Goal: Task Accomplishment & Management: Complete application form

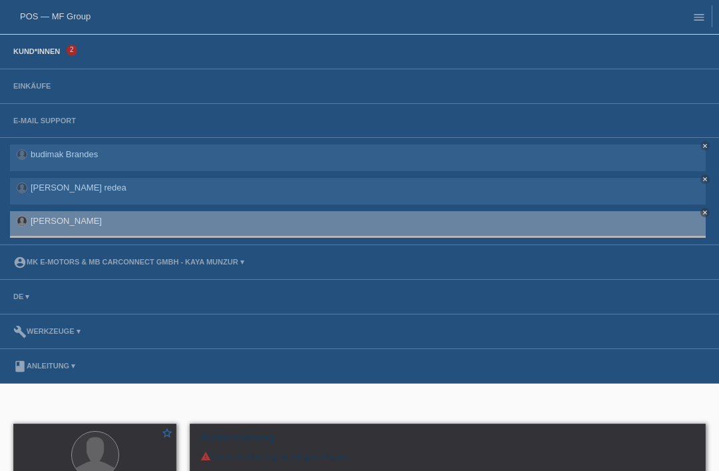
click at [38, 49] on link "Kund*innen" at bounding box center [37, 51] width 60 height 8
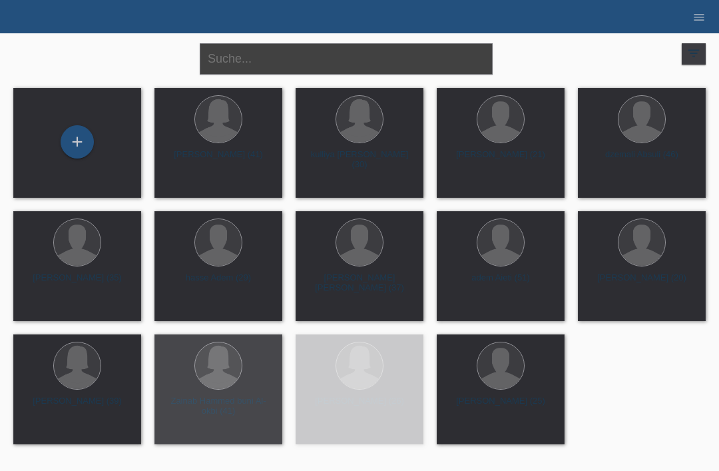
click at [342, 59] on input "text" at bounding box center [346, 58] width 293 height 31
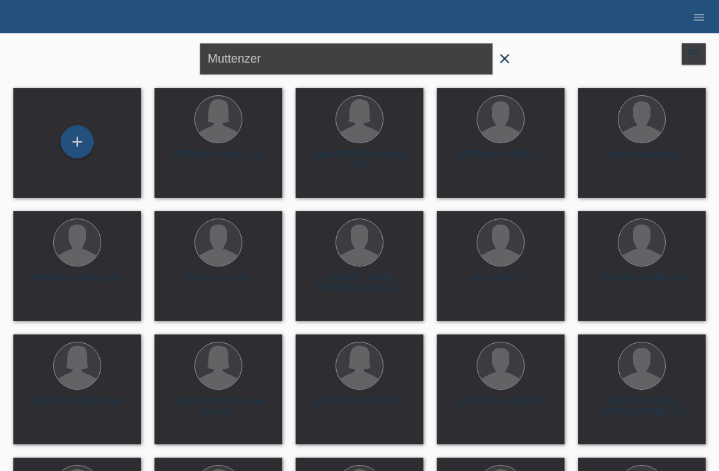
type input "Muttenzer"
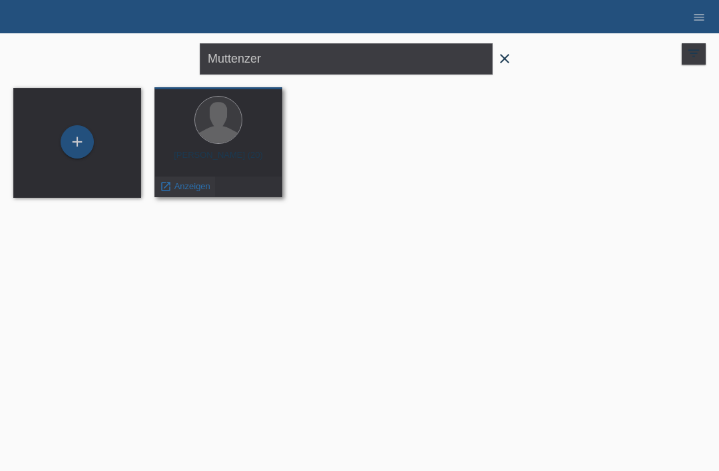
click at [187, 190] on span "Anzeigen" at bounding box center [192, 186] width 36 height 10
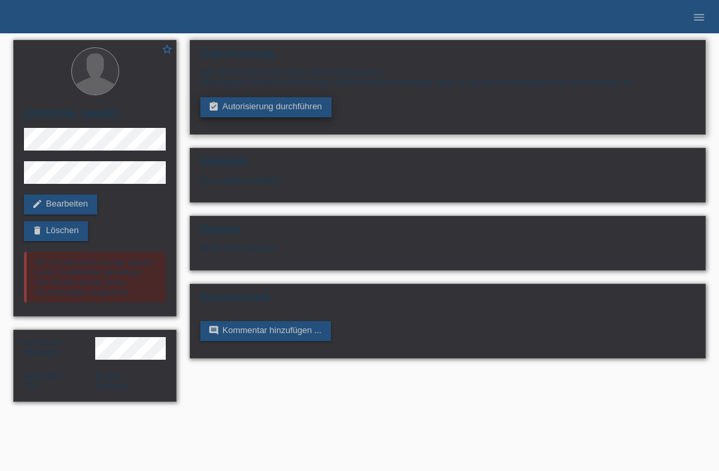
click at [273, 113] on link "assignment_turned_in Autorisierung durchführen" at bounding box center [265, 107] width 131 height 20
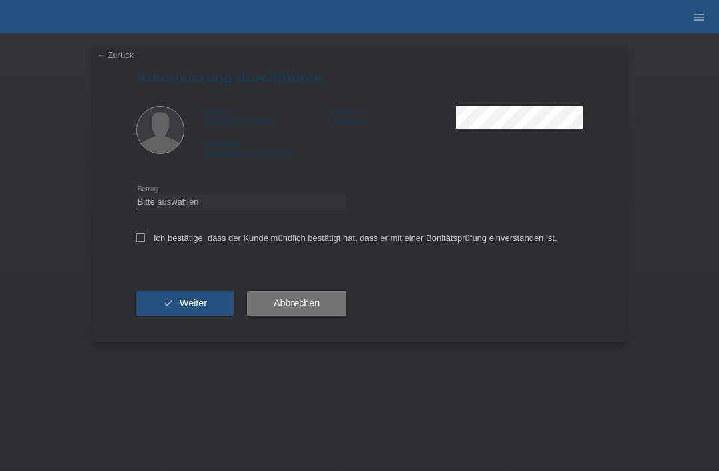
click at [128, 60] on link "← Zurück" at bounding box center [115, 55] width 37 height 10
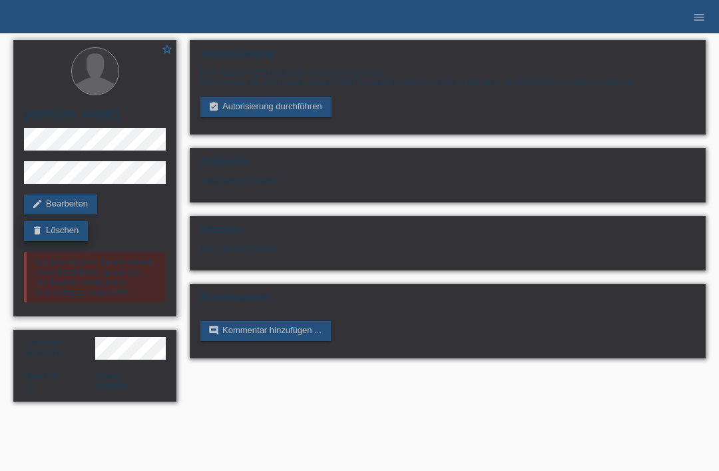
click at [71, 234] on link "delete Löschen" at bounding box center [56, 231] width 64 height 20
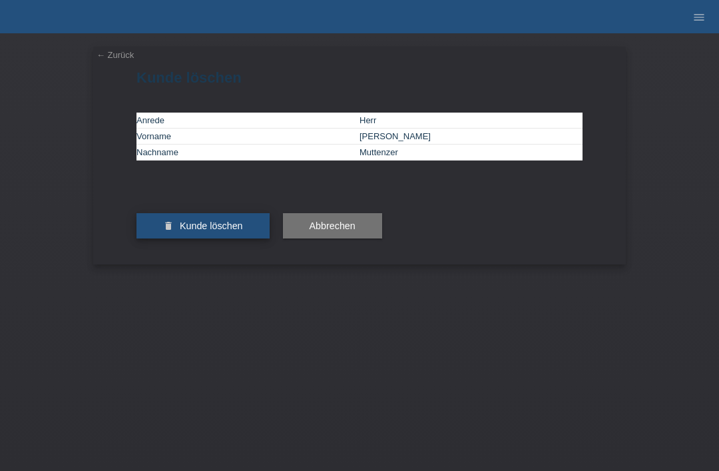
click at [216, 231] on span "Kunde löschen" at bounding box center [211, 225] width 63 height 11
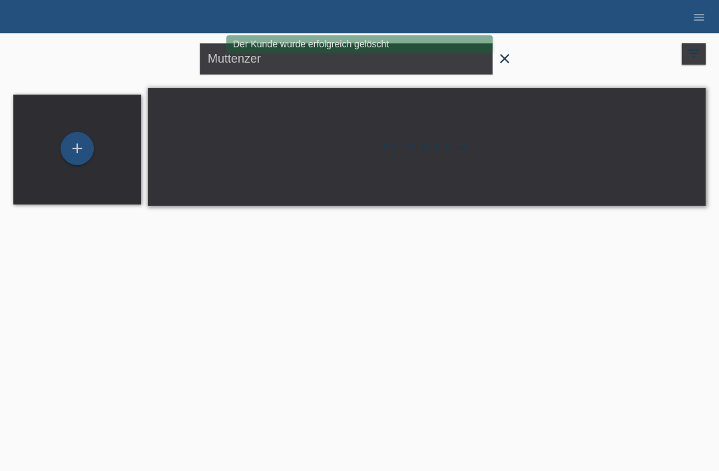
click at [507, 59] on icon "close" at bounding box center [505, 59] width 16 height 16
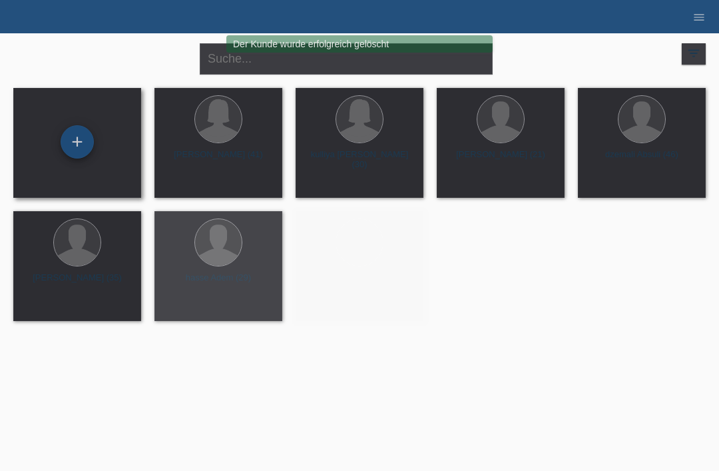
click at [73, 138] on div "+" at bounding box center [77, 142] width 32 height 23
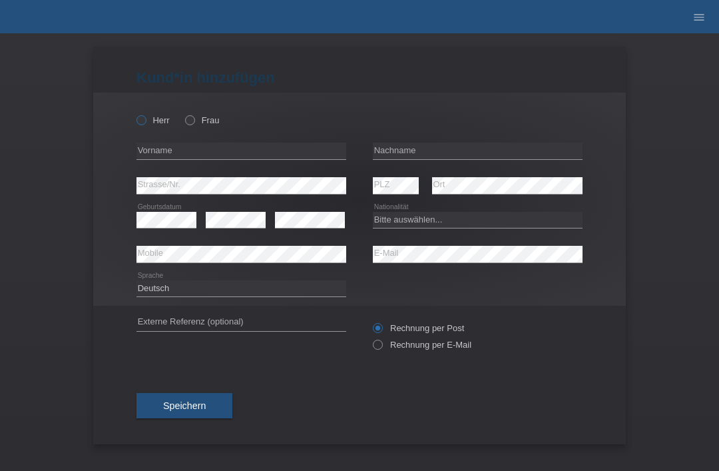
click at [135, 113] on icon at bounding box center [135, 113] width 0 height 0
click at [141, 121] on input "Herr" at bounding box center [141, 119] width 9 height 9
radio input "true"
click at [404, 153] on input "text" at bounding box center [478, 151] width 210 height 17
type input "Muttenzer"
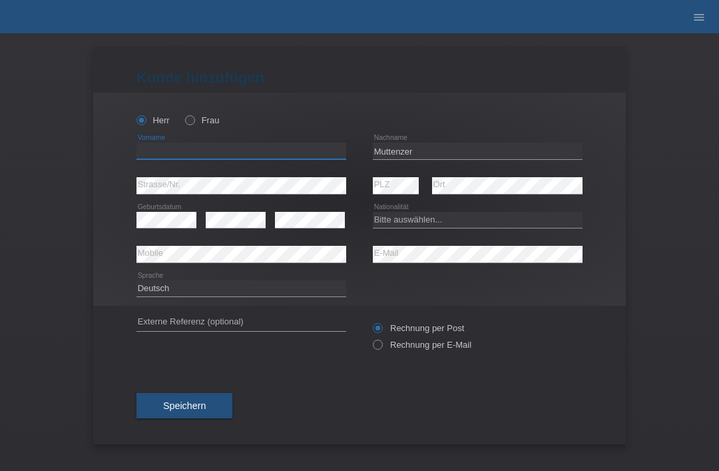
click at [288, 157] on input "text" at bounding box center [242, 151] width 210 height 17
type input "[PERSON_NAME]"
click at [506, 226] on select "Bitte auswählen... Schweiz Deutschland Liechtenstein Österreich ------------ Af…" at bounding box center [478, 220] width 210 height 16
select select "CH"
click at [158, 404] on button "Speichern" at bounding box center [185, 405] width 96 height 25
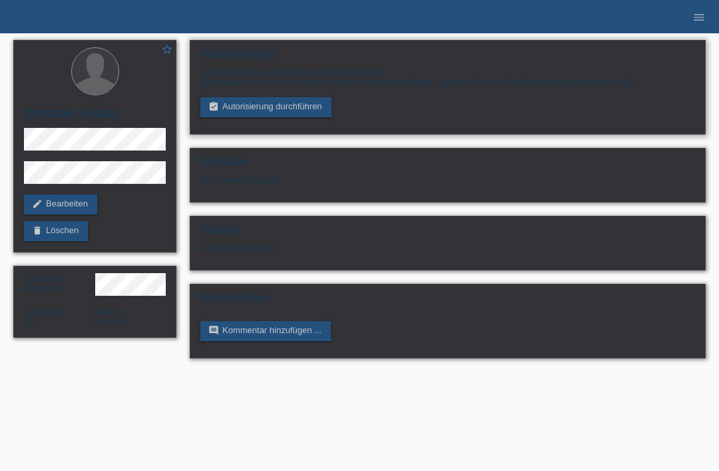
click at [254, 87] on div "Bitte führen Sie zuerst eine Autorisierung durch. Bitte lassen Sie sich vom Kun…" at bounding box center [447, 77] width 495 height 20
click at [292, 115] on link "assignment_turned_in Autorisierung durchführen" at bounding box center [265, 107] width 131 height 20
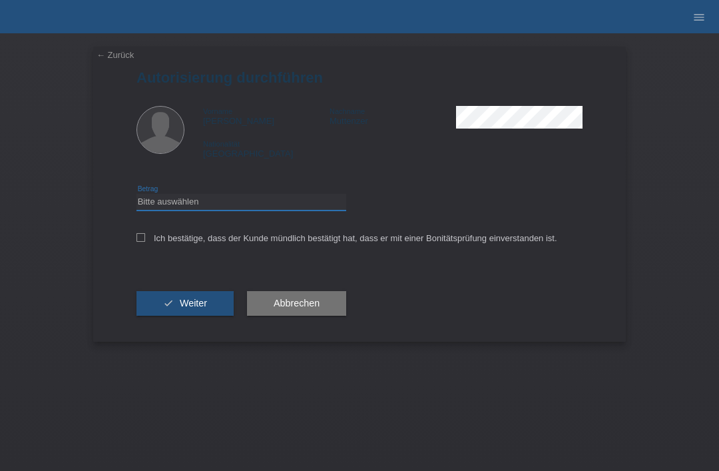
click at [278, 200] on select "Bitte auswählen CHF 1.00 - CHF 499.00 CHF 500.00 - CHF 1'999.00 CHF 2'000.00 - …" at bounding box center [242, 202] width 210 height 16
select select "3"
click at [137, 231] on div "Ich bestätige, dass der Kunde mündlich bestätigt hat, dass er mit einer Bonität…" at bounding box center [360, 242] width 446 height 45
click at [142, 241] on icon at bounding box center [141, 237] width 9 height 9
click at [142, 241] on input "Ich bestätige, dass der Kunde mündlich bestätigt hat, dass er mit einer Bonität…" at bounding box center [141, 237] width 9 height 9
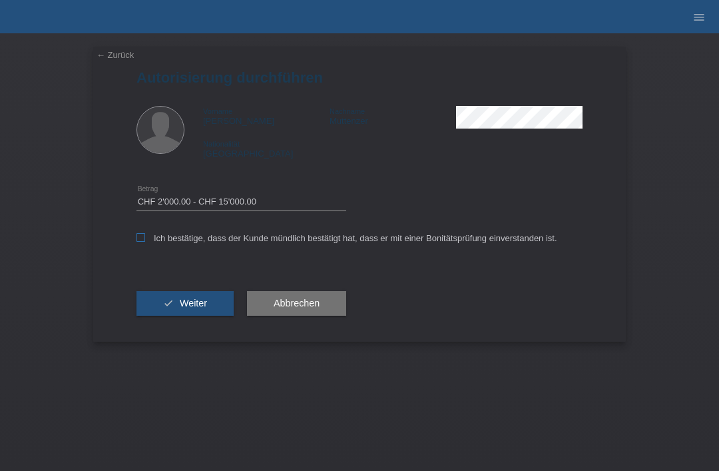
checkbox input "true"
click at [180, 306] on span "Weiter" at bounding box center [193, 303] width 27 height 11
